Goal: Obtain resource: Download file/media

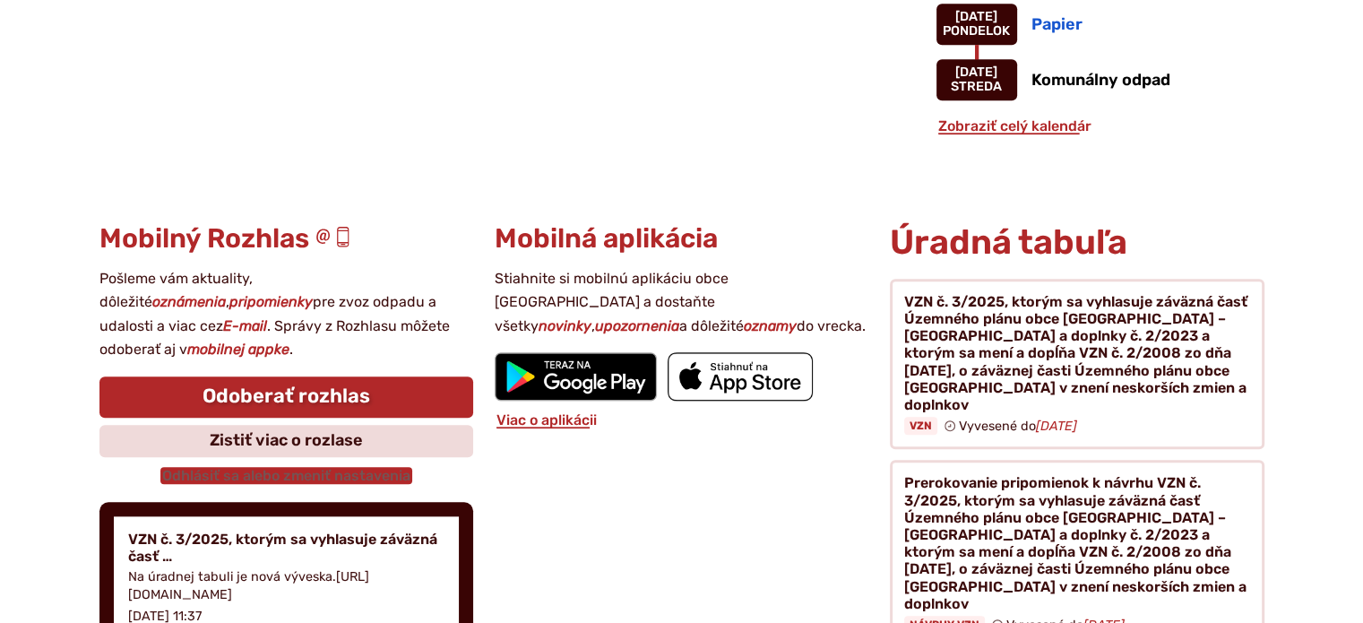
scroll to position [1882, 0]
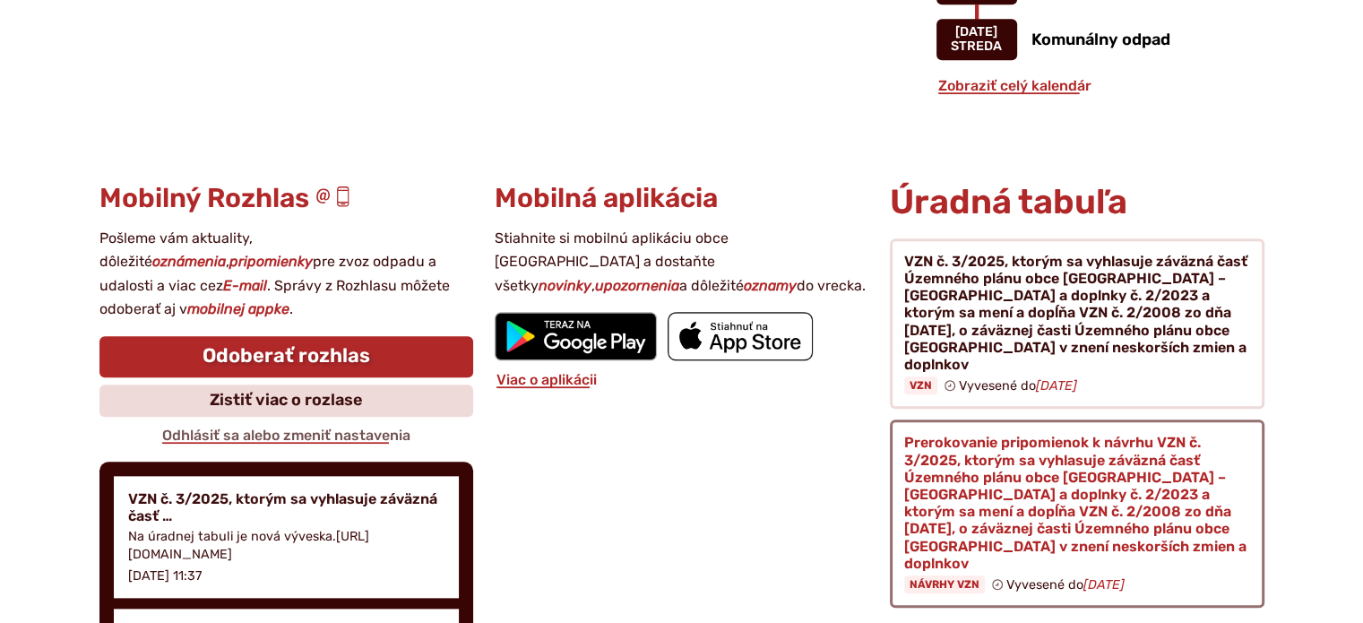
click at [1013, 419] on figure at bounding box center [1077, 513] width 374 height 188
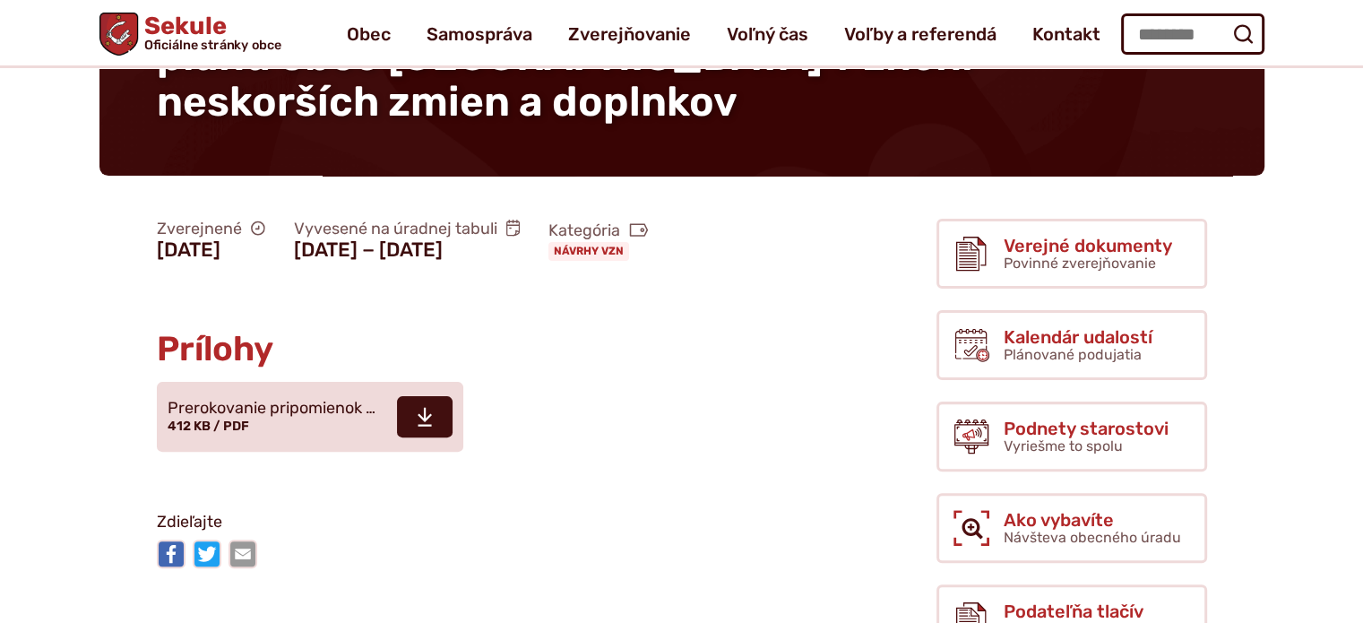
scroll to position [358, 0]
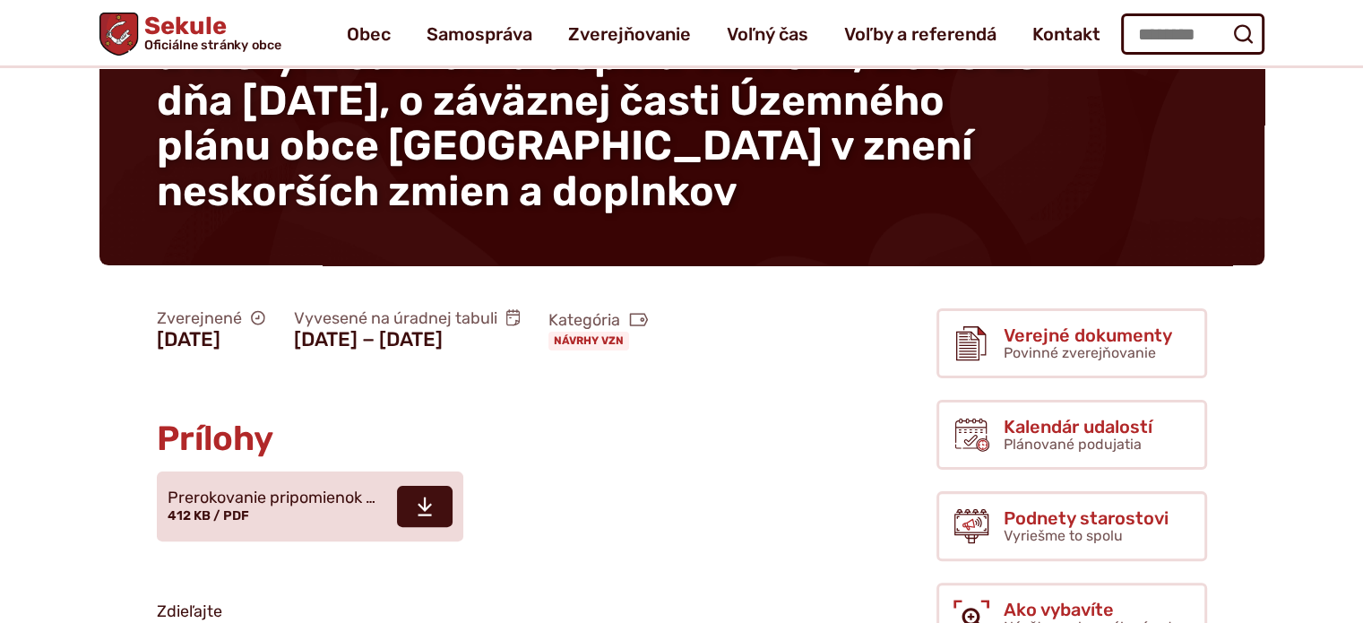
click at [521, 309] on use at bounding box center [513, 317] width 14 height 17
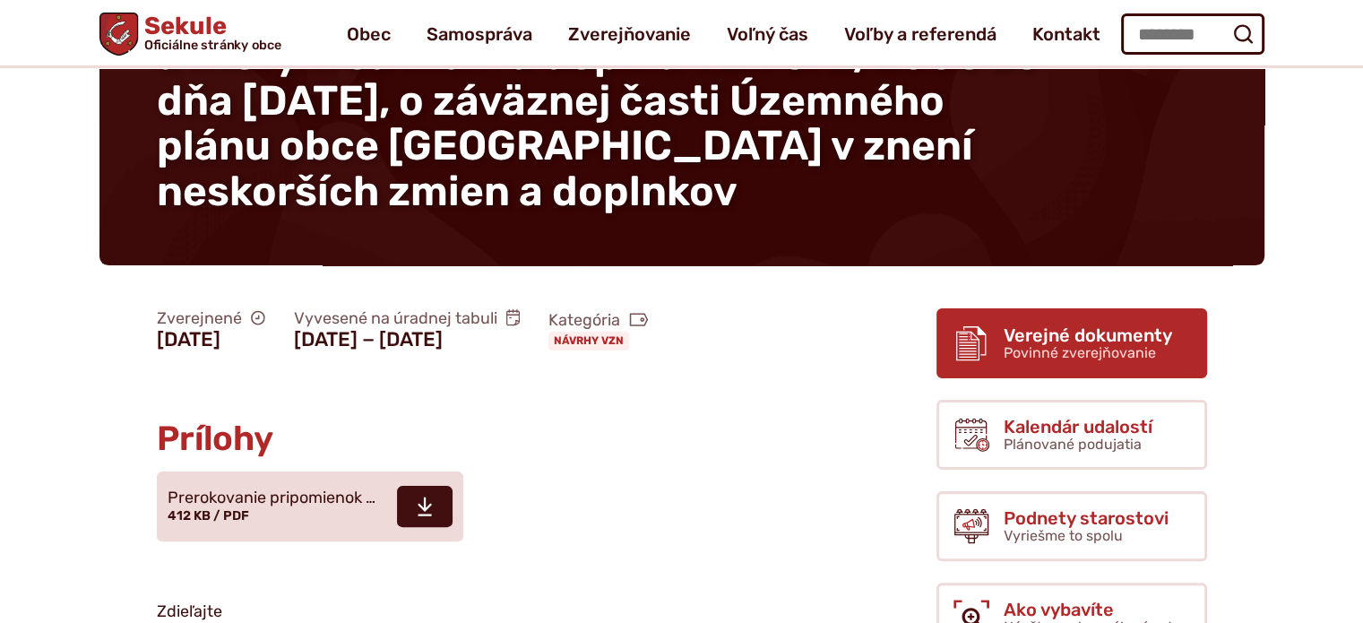
click at [1041, 325] on span "Verejné dokumenty" at bounding box center [1088, 335] width 168 height 20
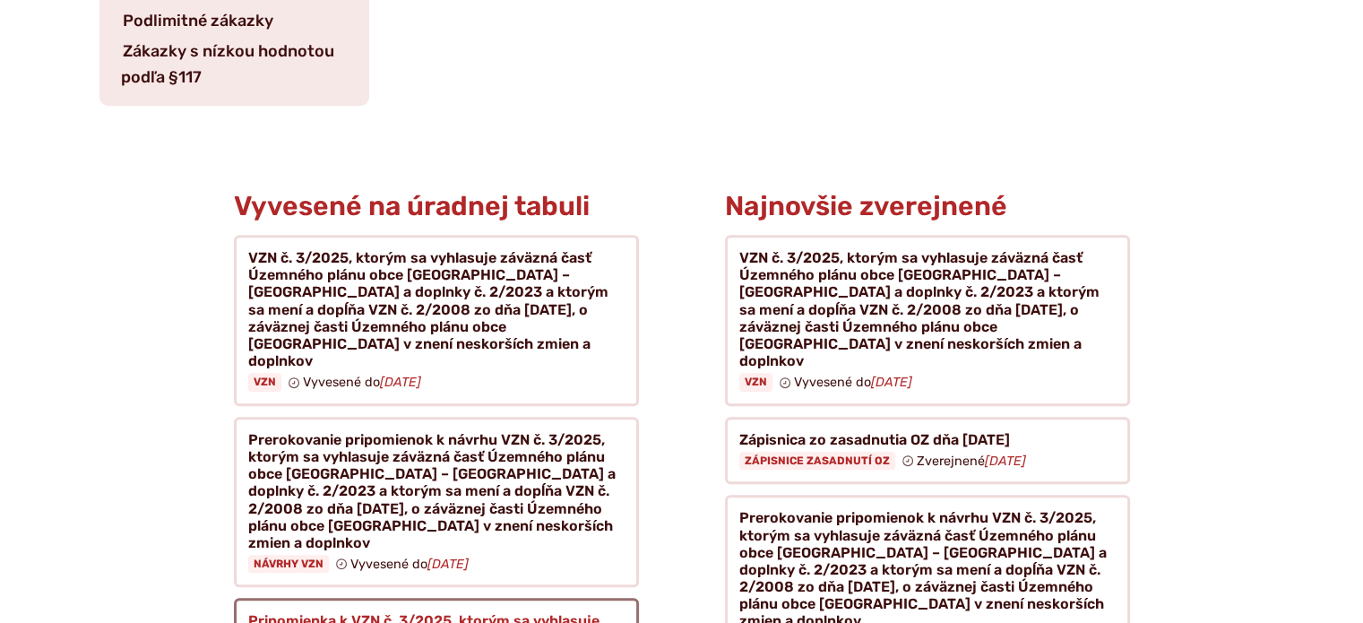
scroll to position [1075, 0]
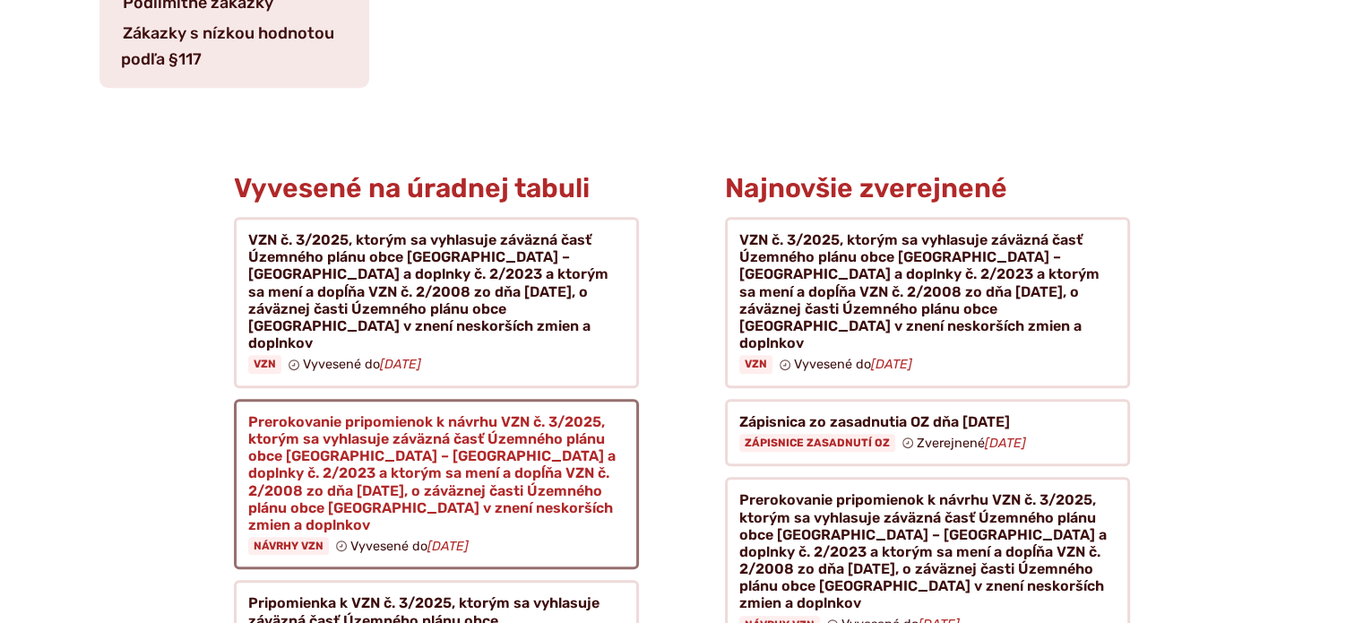
click at [308, 472] on figure at bounding box center [436, 484] width 405 height 171
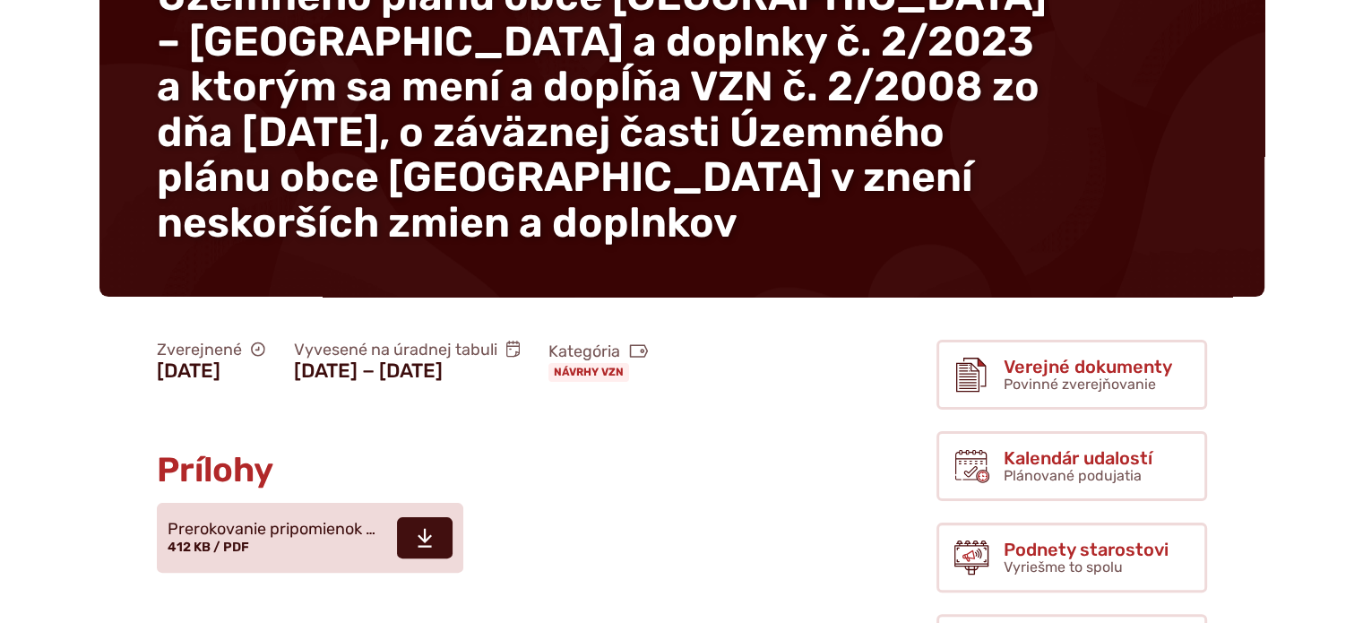
scroll to position [358, 0]
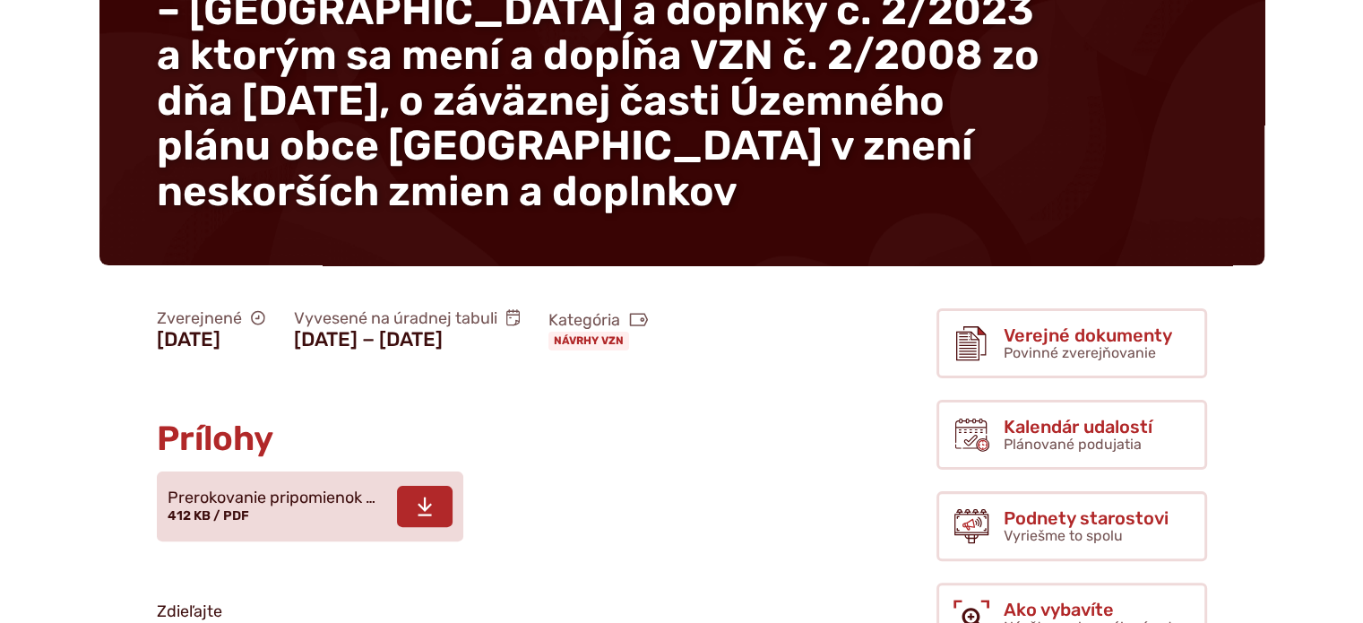
click at [419, 517] on icon at bounding box center [425, 507] width 16 height 22
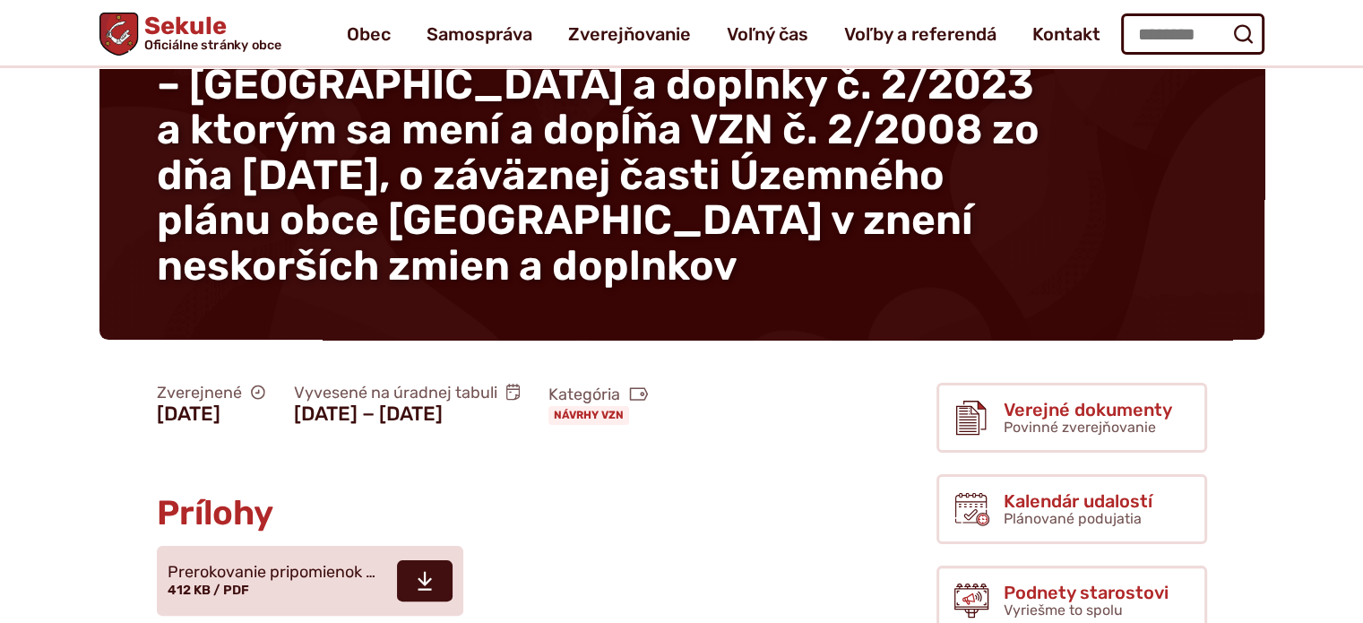
scroll to position [269, 0]
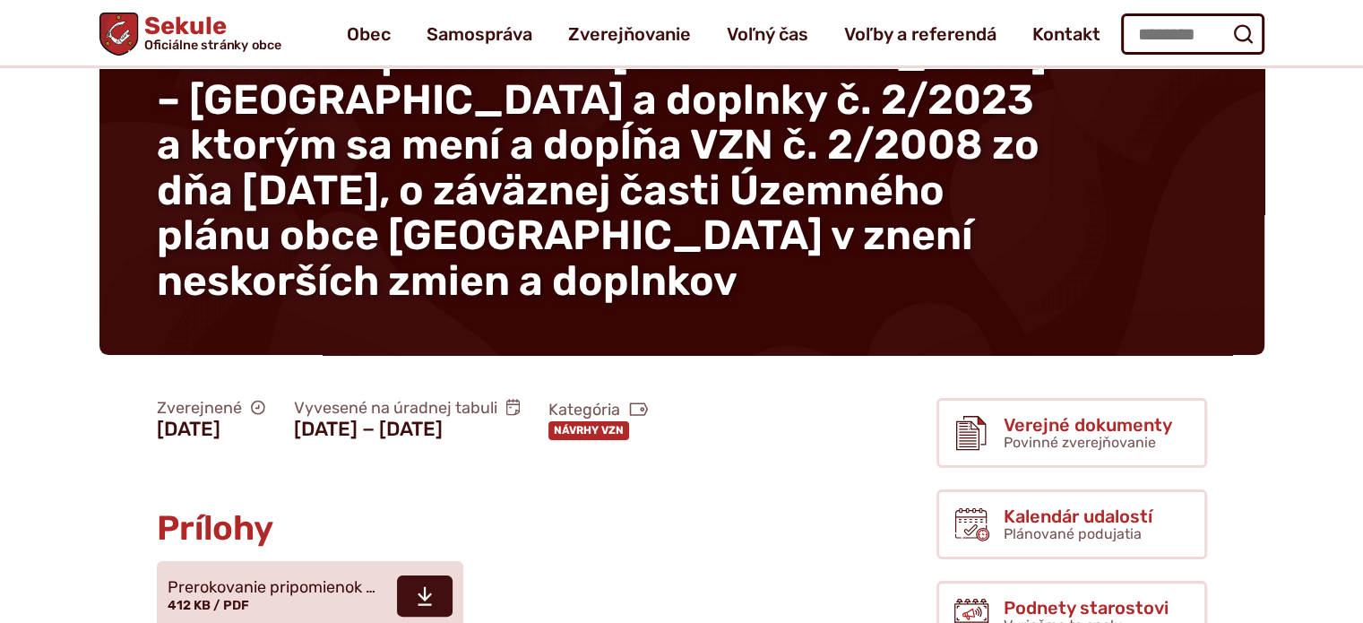
click at [548, 436] on link "Návrhy VZN" at bounding box center [588, 430] width 81 height 18
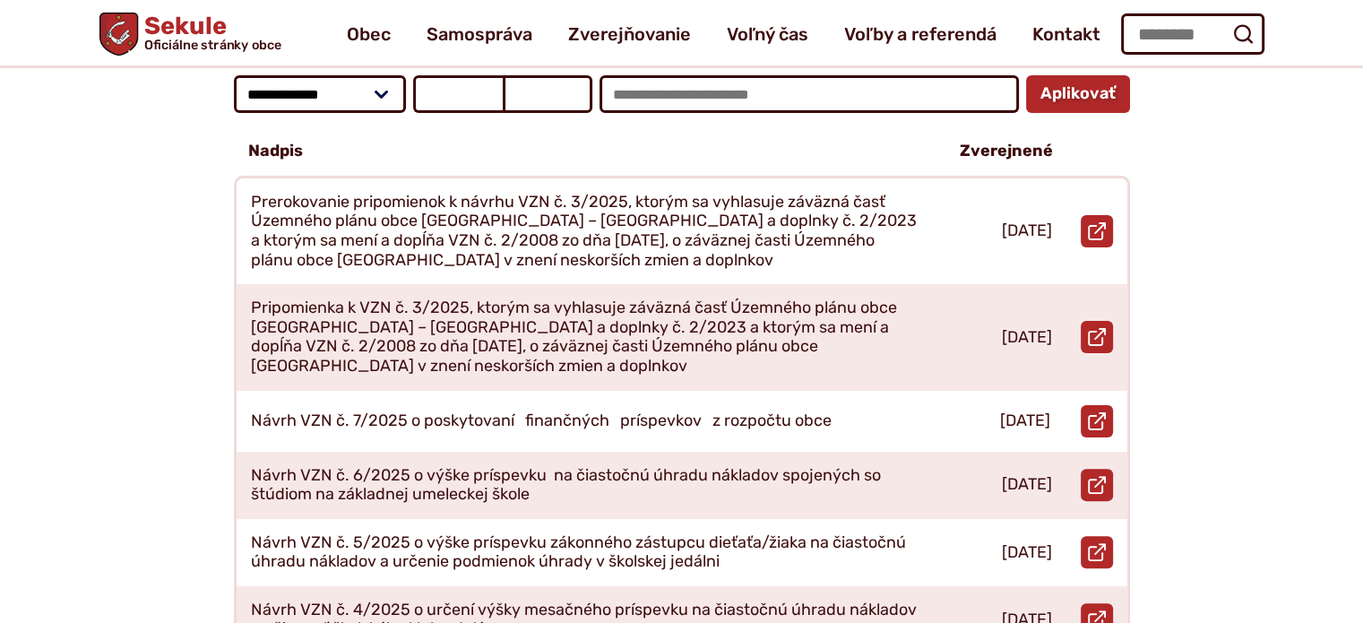
scroll to position [358, 0]
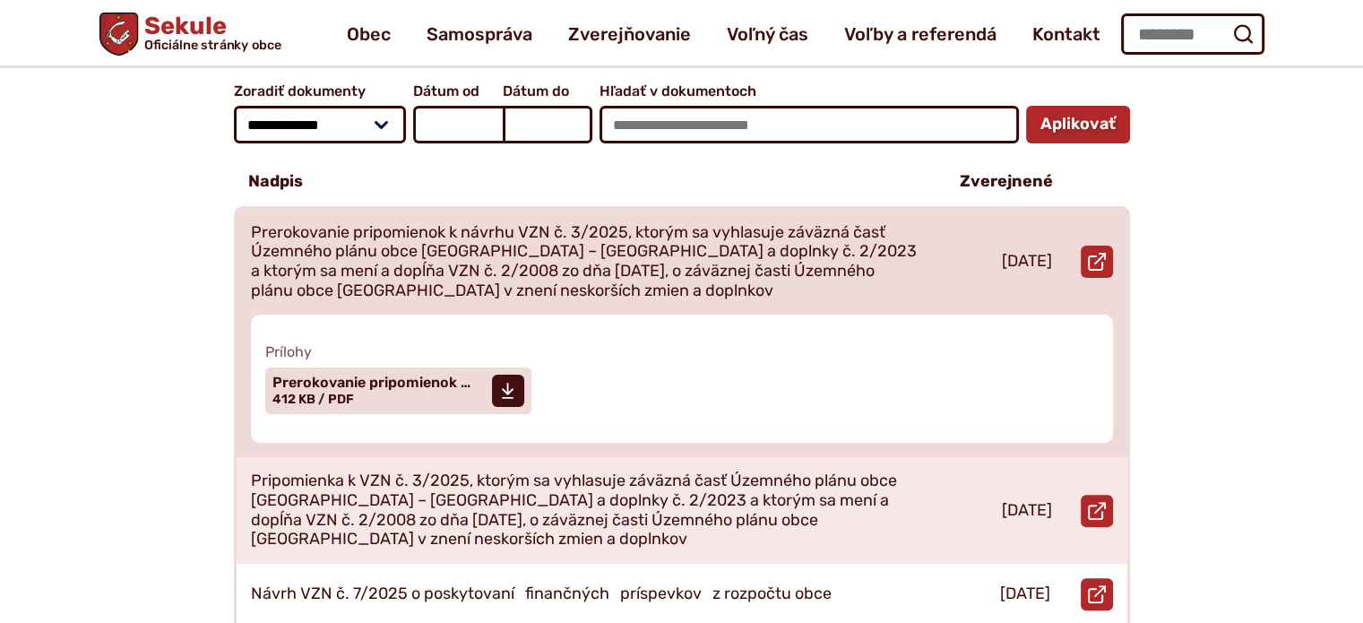
click at [340, 223] on p "Prerokovanie pripomienok k návrhu VZN č. 3/2025, ktorým sa vyhlasuje záväzná ča…" at bounding box center [584, 261] width 667 height 77
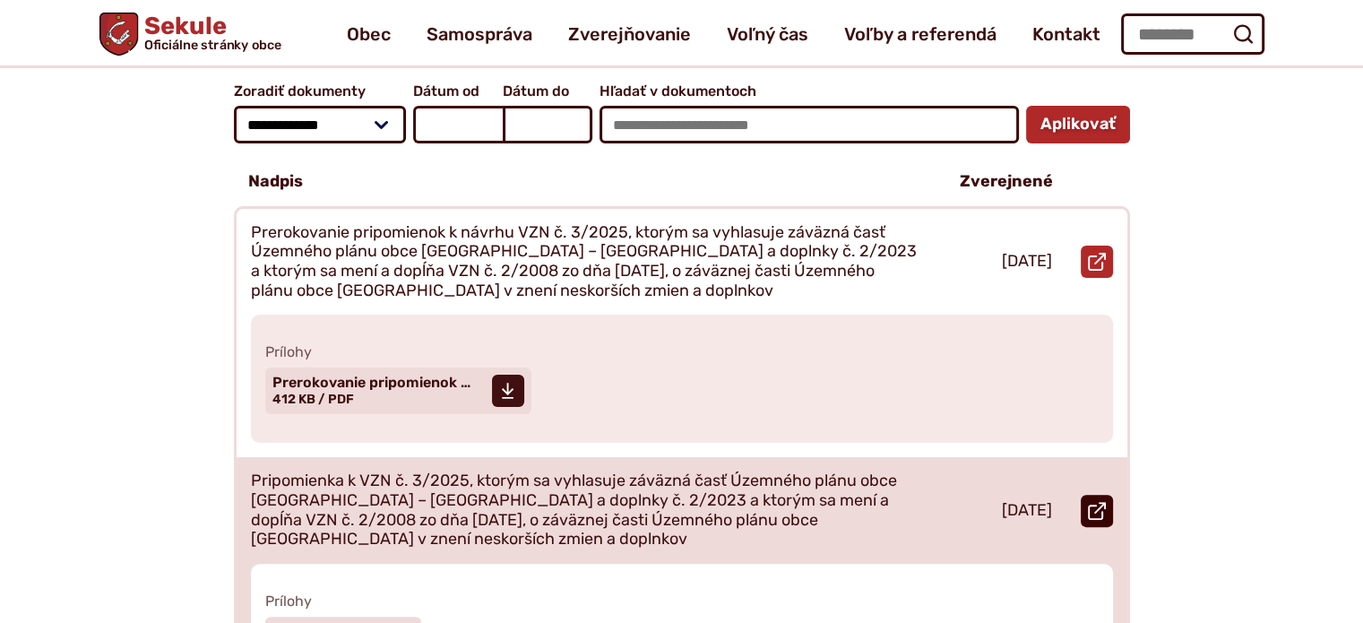
click at [1099, 502] on icon at bounding box center [1097, 511] width 18 height 18
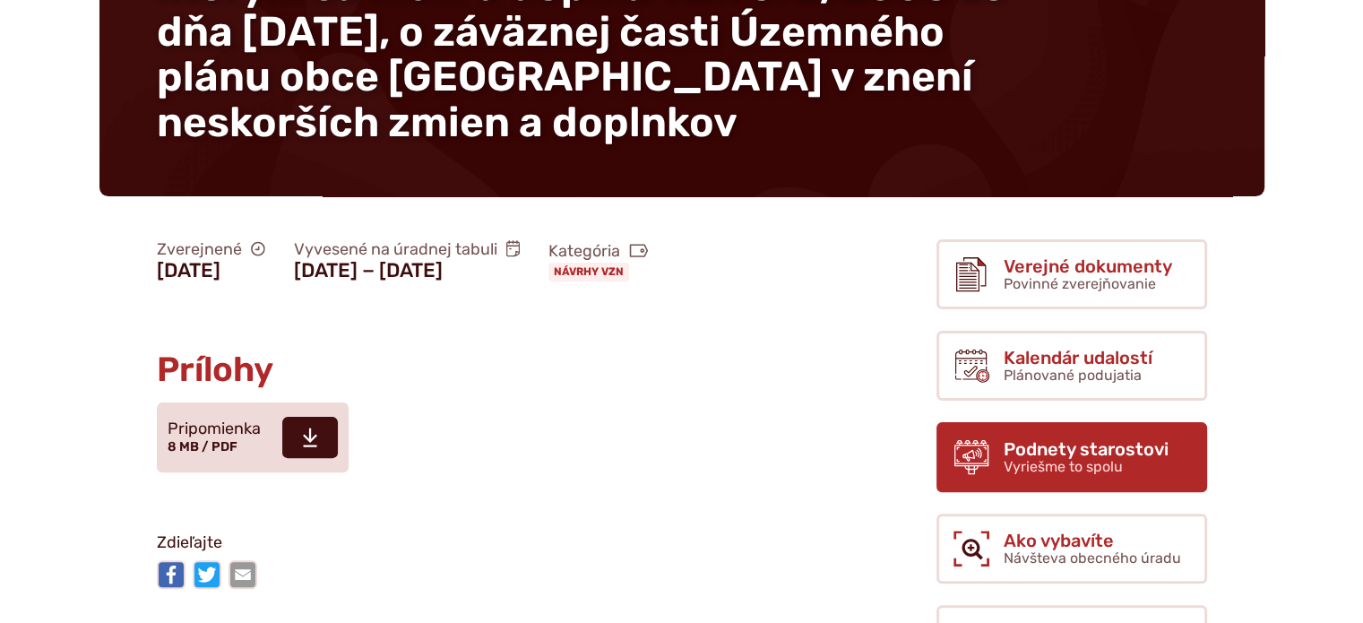
scroll to position [627, 0]
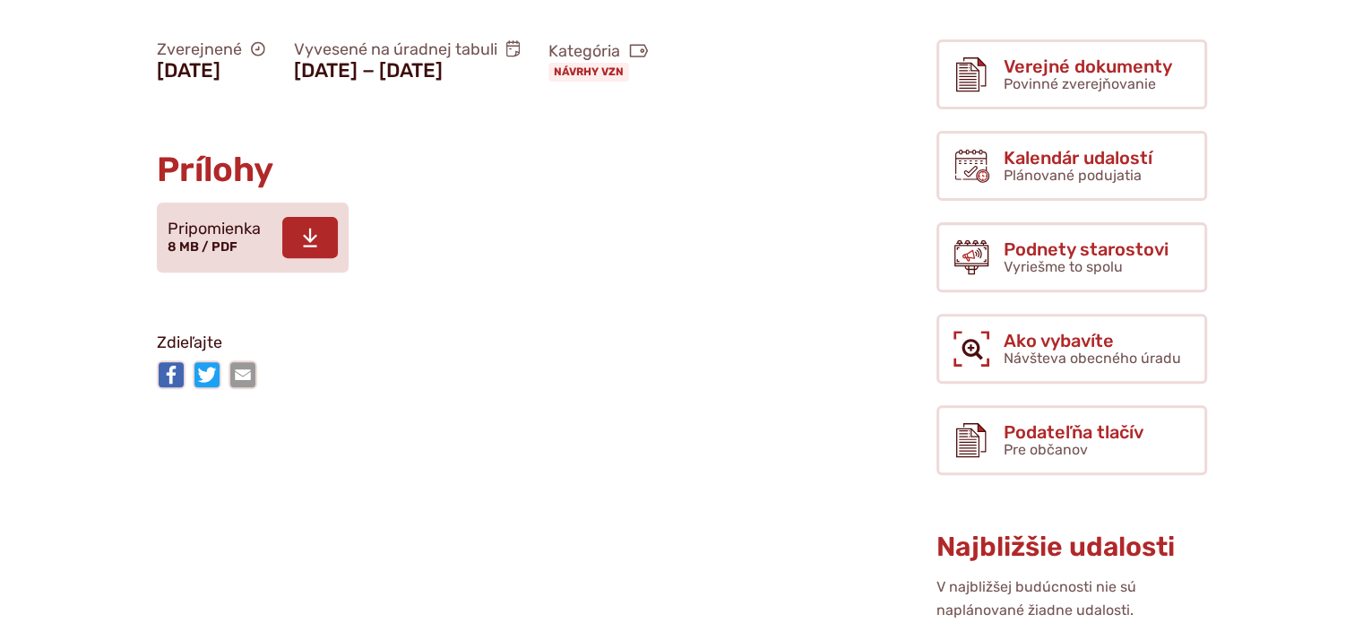
click at [310, 243] on use at bounding box center [310, 238] width 14 height 19
